Goal: Information Seeking & Learning: Learn about a topic

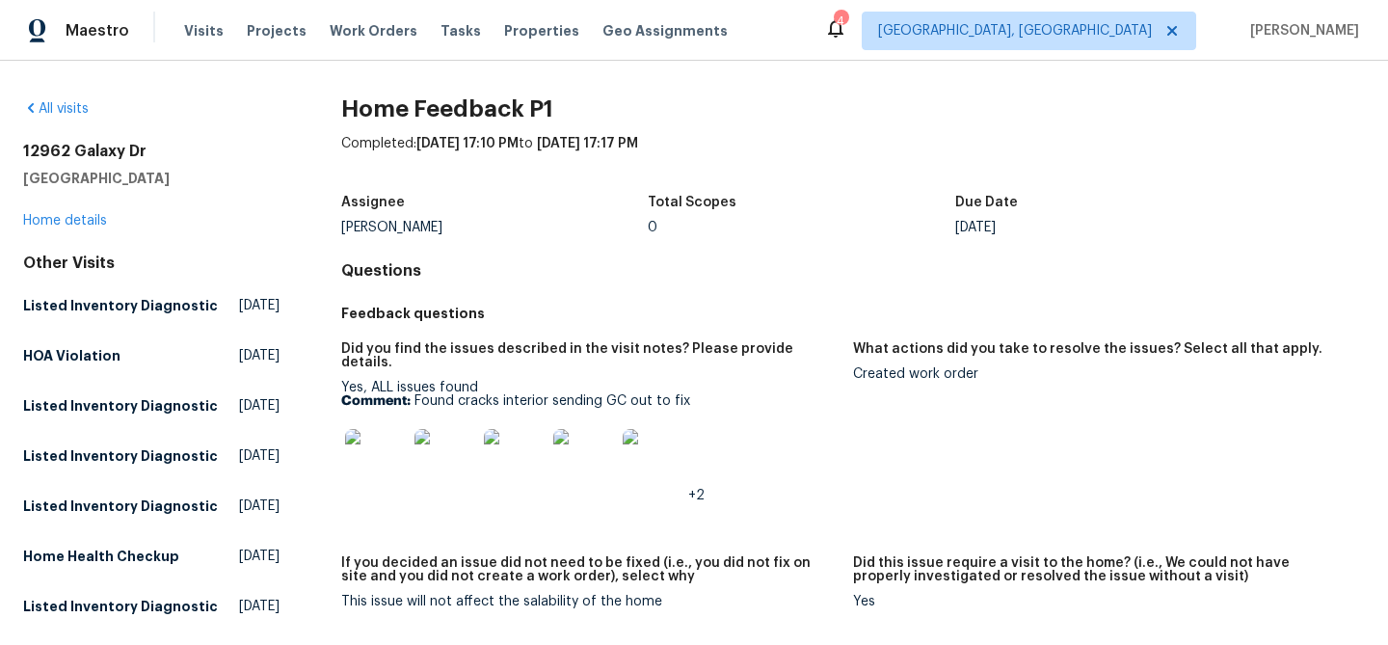
click at [366, 464] on img at bounding box center [376, 460] width 62 height 62
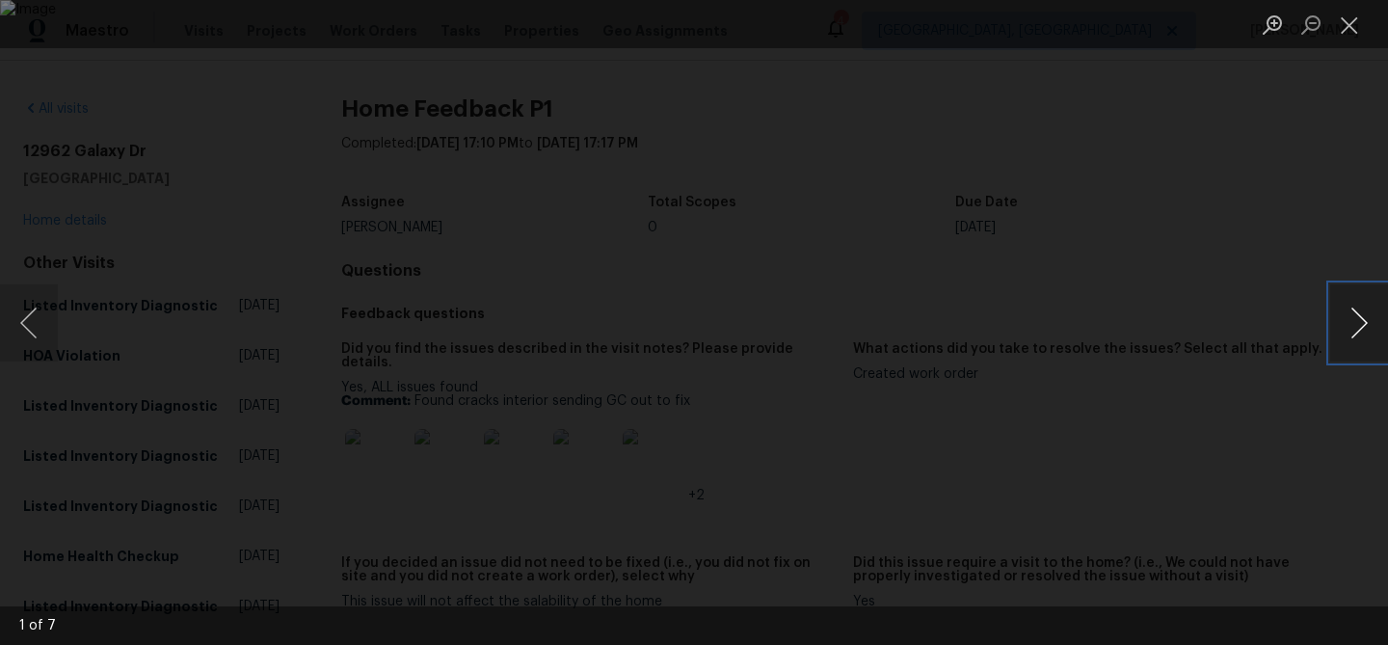
click at [1346, 325] on button "Next image" at bounding box center [1359, 322] width 58 height 77
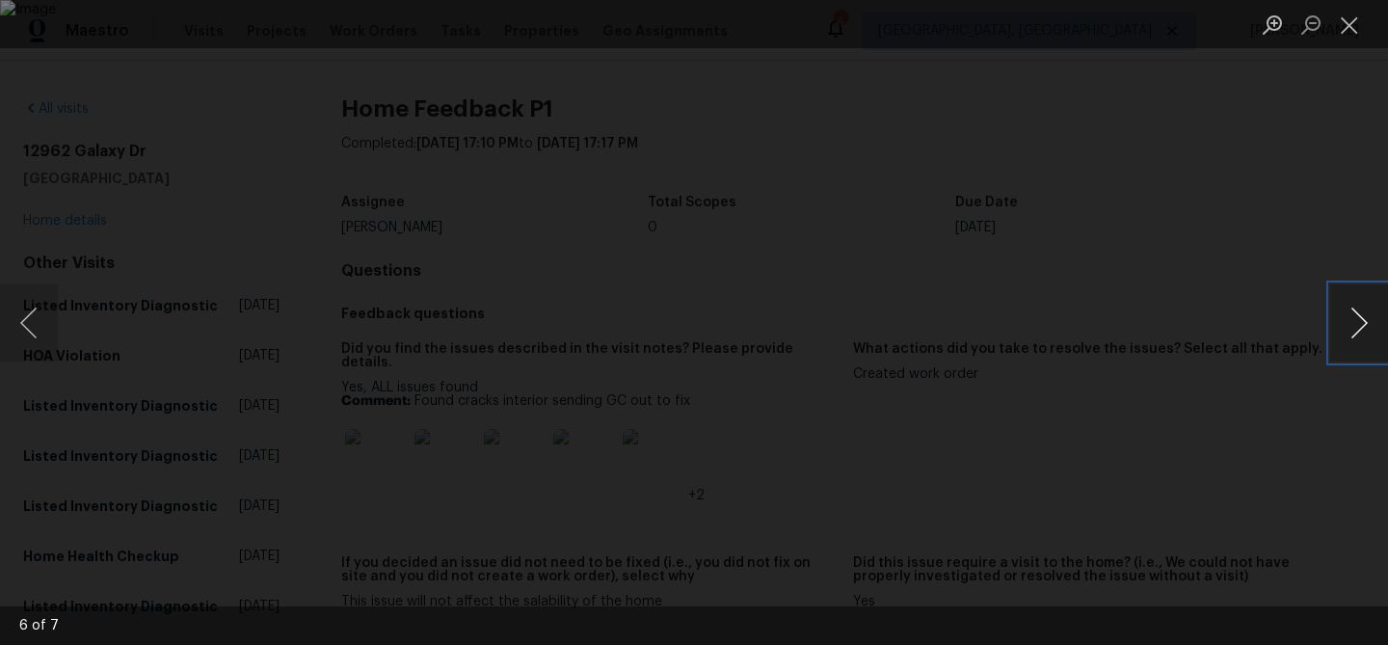
click at [1346, 325] on button "Next image" at bounding box center [1359, 322] width 58 height 77
click at [1348, 18] on button "Close lightbox" at bounding box center [1349, 25] width 39 height 34
